Goal: Contribute content

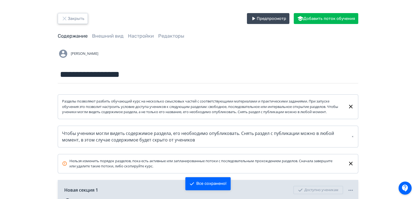
click at [74, 18] on button "Закрыть" at bounding box center [73, 18] width 30 height 11
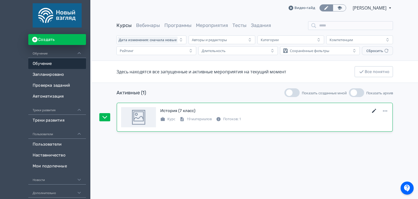
click at [376, 112] on icon at bounding box center [374, 111] width 7 height 7
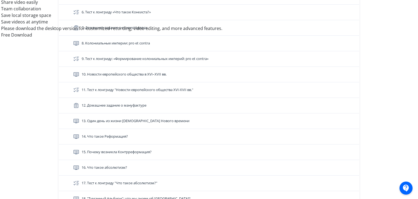
scroll to position [369, 0]
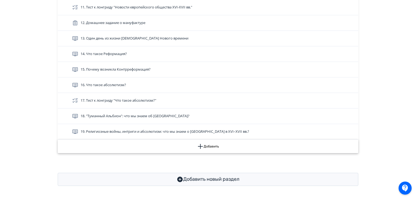
click at [222, 151] on button "Добавить" at bounding box center [208, 146] width 301 height 14
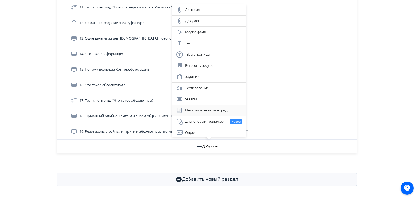
click at [212, 112] on div "Интерактивный лонгрид" at bounding box center [208, 110] width 65 height 7
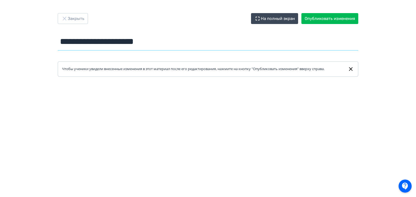
drag, startPoint x: 169, startPoint y: 43, endPoint x: 29, endPoint y: 47, distance: 139.2
click at [29, 47] on div "**********" at bounding box center [208, 98] width 416 height 170
type input "*"
type input "**********"
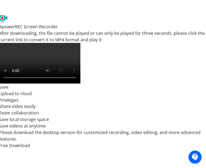
scroll to position [164, 1]
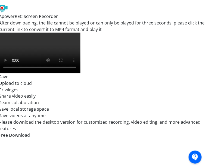
click at [19, 133] on iframe at bounding box center [109, 45] width 180 height 245
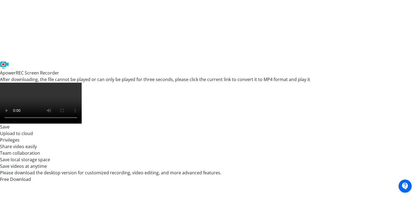
scroll to position [0, 1]
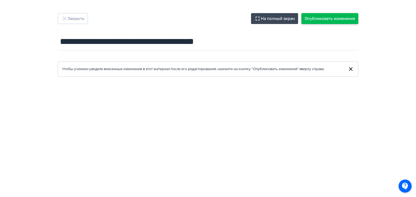
click at [329, 16] on button "Опубликовать изменения" at bounding box center [329, 18] width 57 height 11
